Goal: Task Accomplishment & Management: Manage account settings

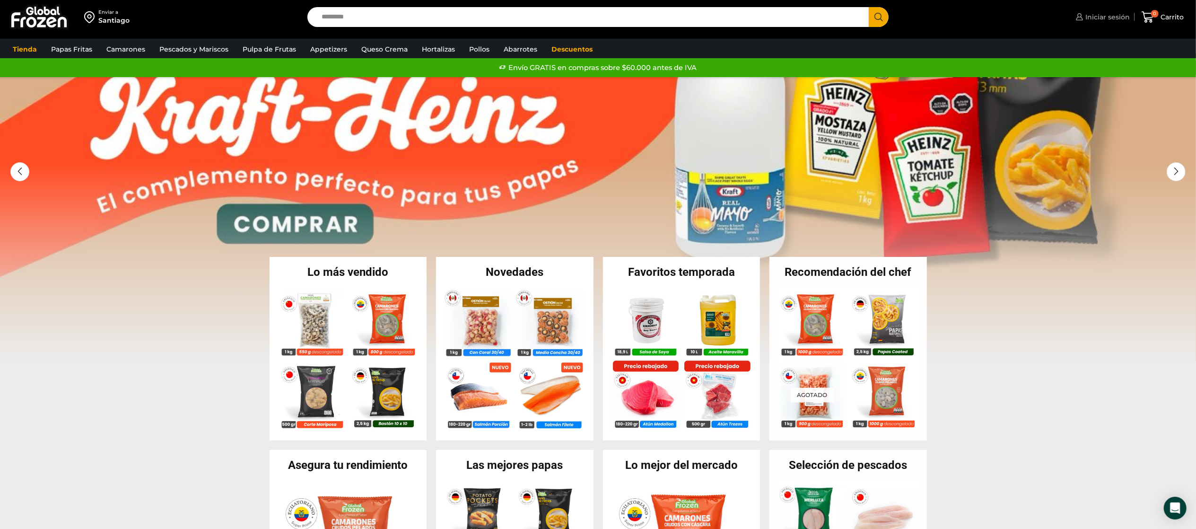
click at [1109, 17] on span "Iniciar sesión" at bounding box center [1106, 16] width 47 height 9
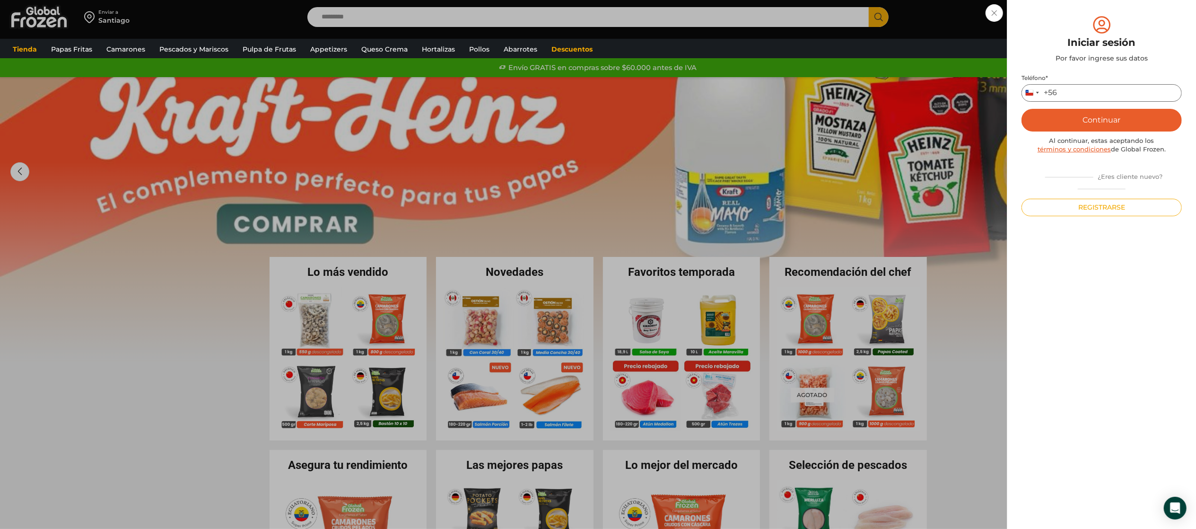
click at [1073, 95] on input "Teléfono *" at bounding box center [1101, 92] width 160 height 17
type input "*********"
click at [1021, 109] on button "Continuar" at bounding box center [1101, 120] width 160 height 23
click at [1039, 95] on input "text" at bounding box center [1034, 92] width 23 height 17
type input "*"
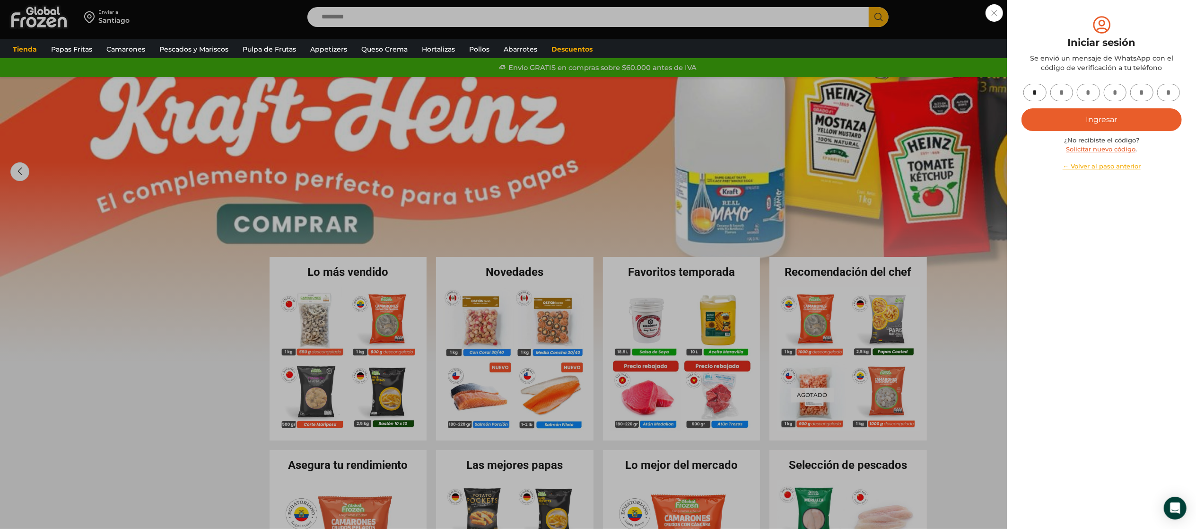
type input "*"
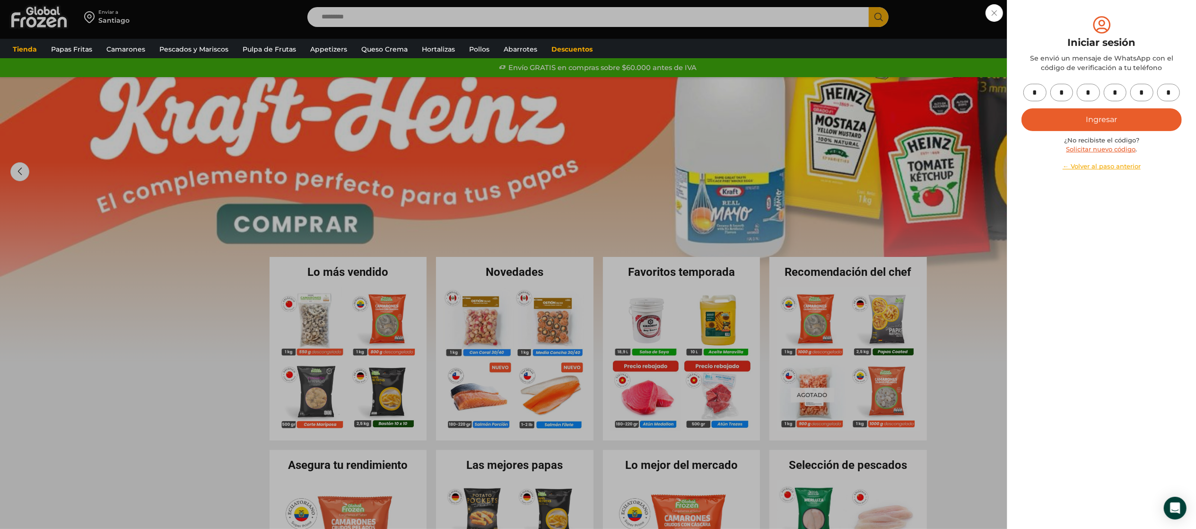
click at [1085, 117] on button "Ingresar" at bounding box center [1101, 119] width 160 height 23
